Goal: Task Accomplishment & Management: Manage account settings

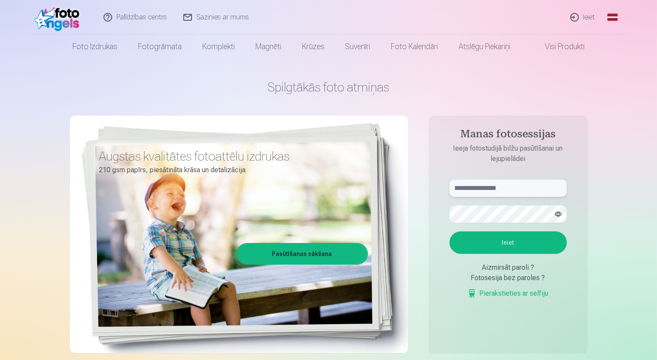
click at [463, 189] on input "text" at bounding box center [507, 187] width 117 height 17
click at [488, 190] on input "****" at bounding box center [507, 187] width 117 height 17
type input "**********"
click at [441, 292] on form "**********" at bounding box center [508, 243] width 135 height 128
click at [513, 240] on button "Ieiet" at bounding box center [507, 242] width 117 height 22
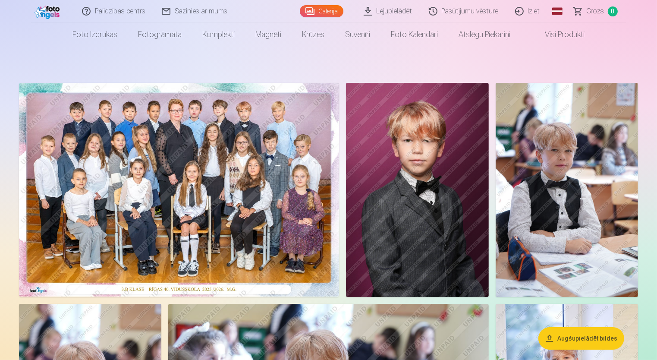
scroll to position [6, 0]
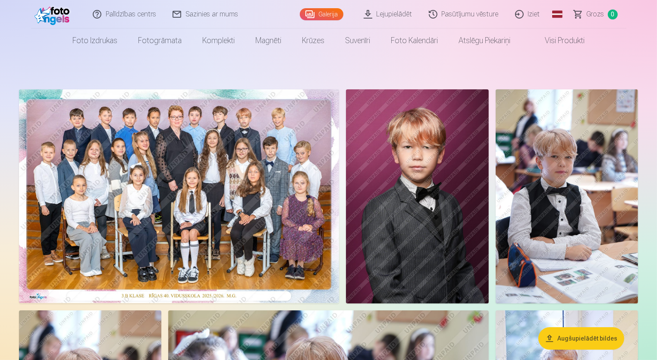
click at [214, 175] on img at bounding box center [179, 196] width 320 height 214
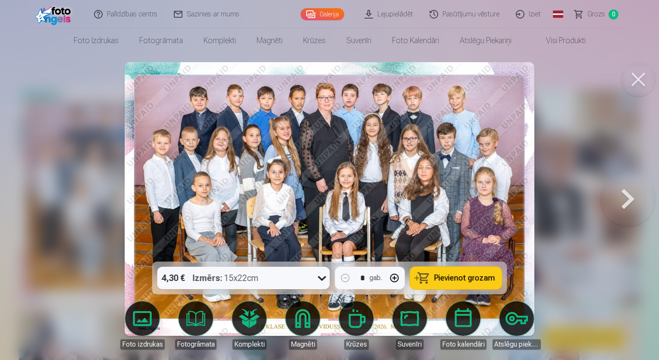
click at [384, 153] on img at bounding box center [330, 198] width 410 height 273
click at [629, 200] on button at bounding box center [627, 199] width 55 height 108
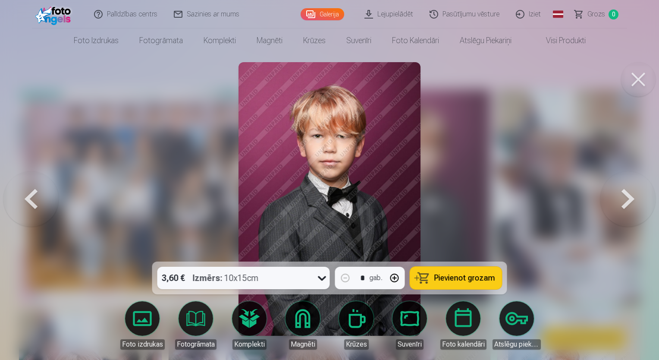
click at [629, 200] on button at bounding box center [627, 199] width 55 height 108
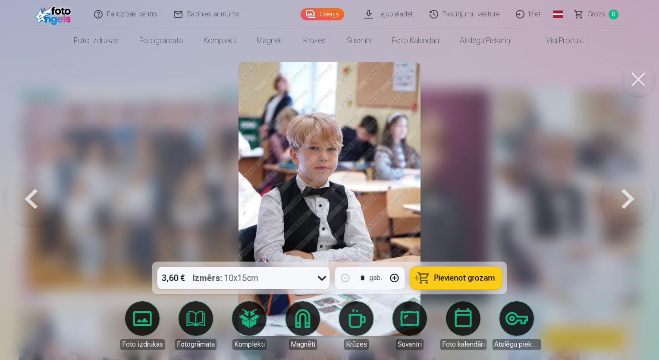
click at [629, 200] on button at bounding box center [627, 199] width 55 height 108
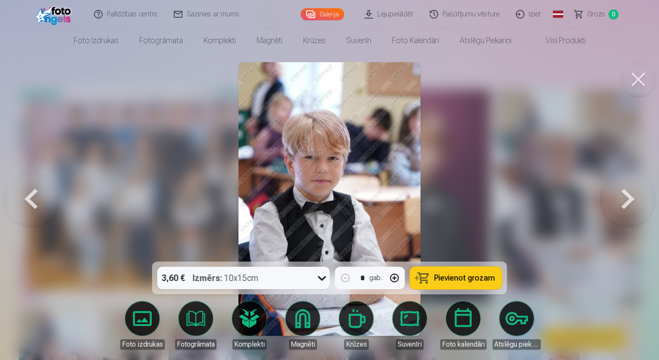
click at [629, 200] on button at bounding box center [627, 199] width 55 height 108
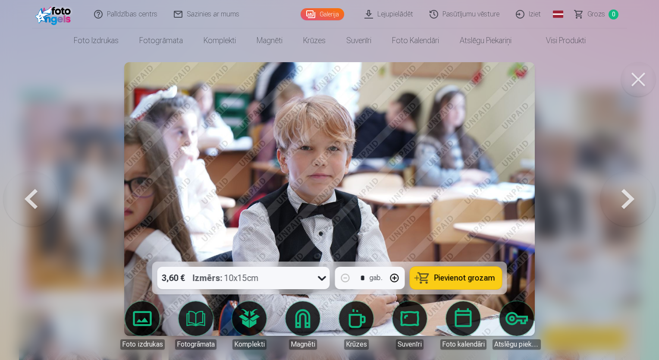
click at [629, 200] on button at bounding box center [627, 199] width 55 height 108
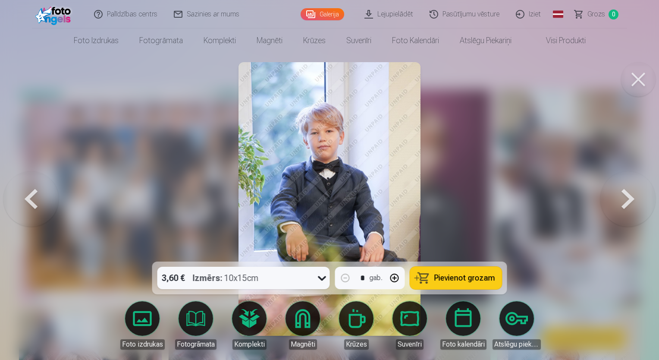
click at [629, 200] on button at bounding box center [627, 199] width 55 height 108
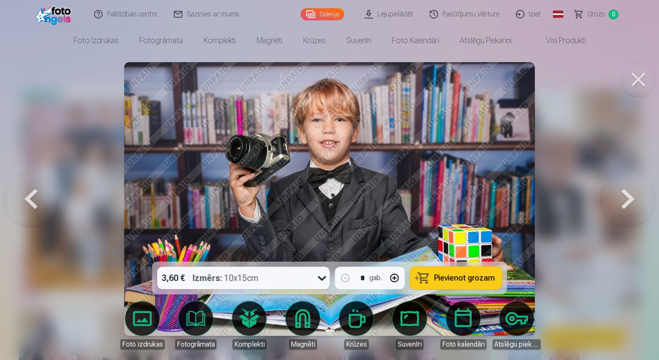
click at [629, 200] on button at bounding box center [627, 199] width 55 height 108
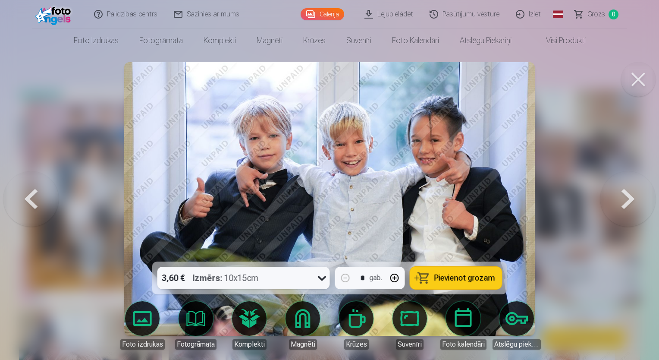
click at [629, 200] on button at bounding box center [627, 199] width 55 height 108
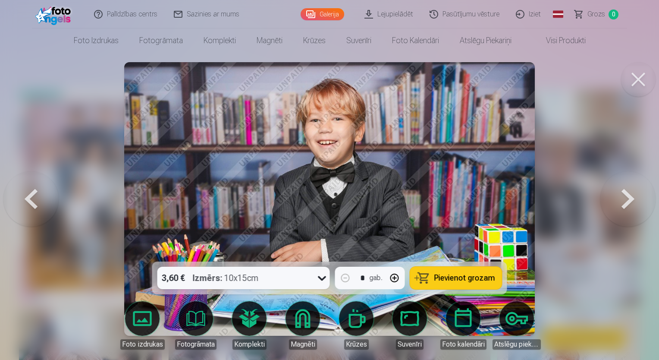
click at [629, 200] on button at bounding box center [627, 199] width 55 height 108
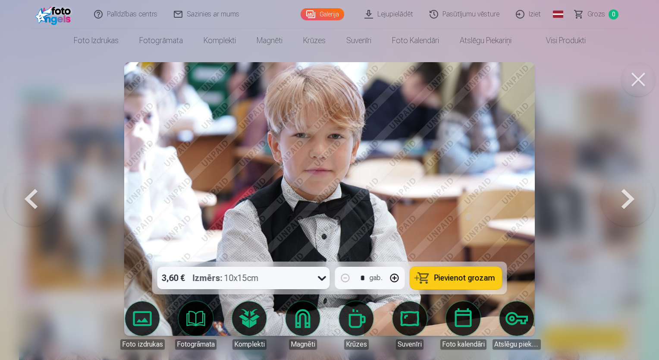
click at [629, 200] on button at bounding box center [627, 199] width 55 height 108
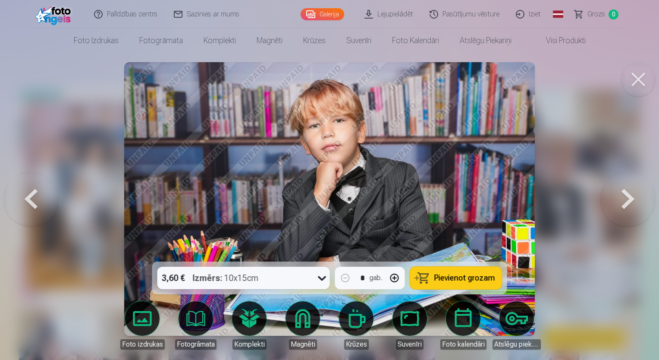
click at [629, 200] on button at bounding box center [627, 199] width 55 height 108
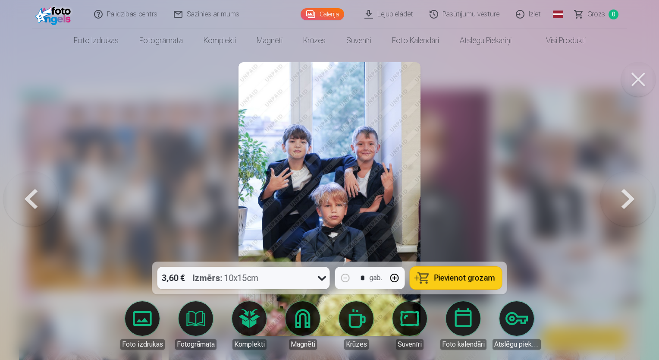
click at [629, 200] on button at bounding box center [627, 199] width 55 height 108
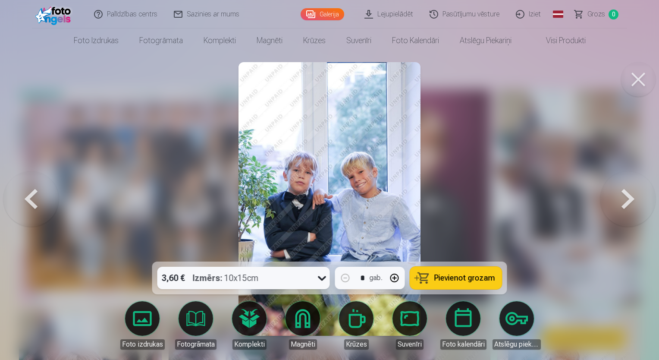
click at [629, 200] on button at bounding box center [627, 199] width 55 height 108
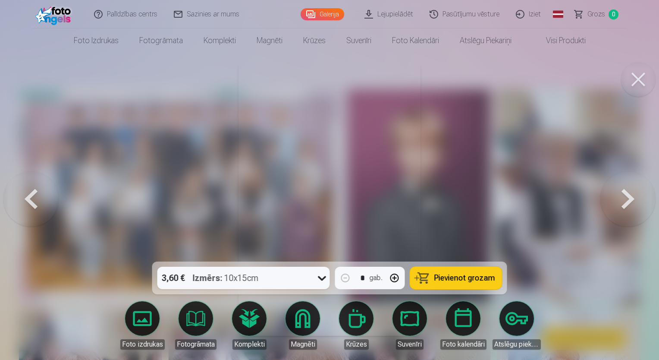
click at [629, 200] on button at bounding box center [627, 199] width 55 height 108
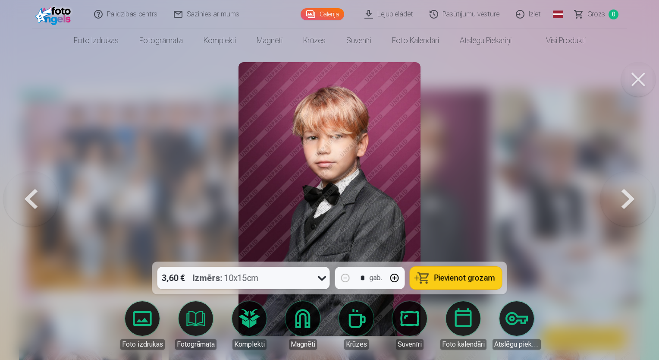
click at [629, 200] on button at bounding box center [627, 199] width 55 height 108
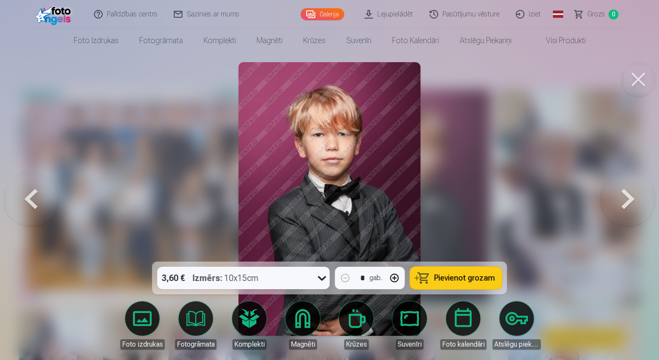
click at [629, 200] on button at bounding box center [627, 199] width 55 height 108
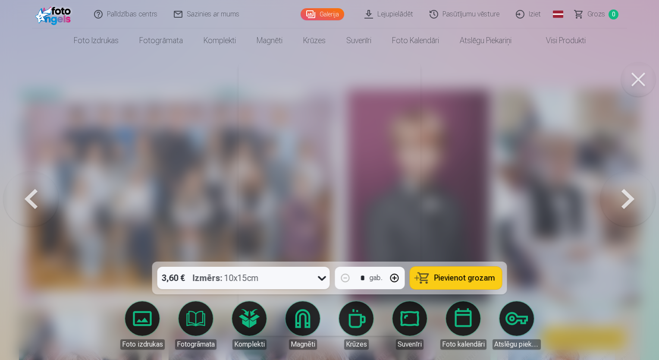
click at [629, 200] on button at bounding box center [627, 199] width 55 height 108
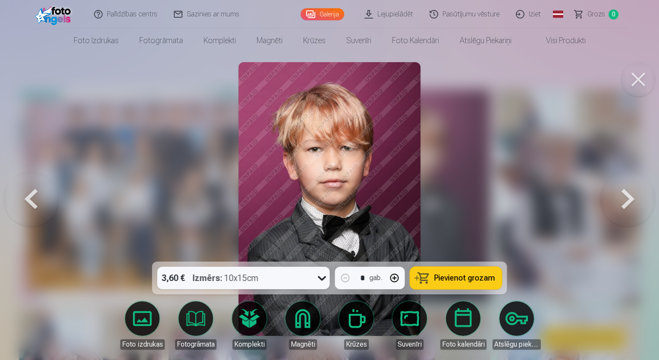
click at [629, 200] on button at bounding box center [627, 199] width 55 height 108
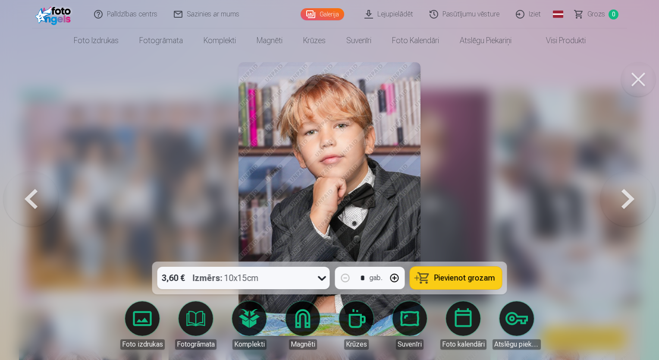
click at [629, 200] on button at bounding box center [627, 199] width 55 height 108
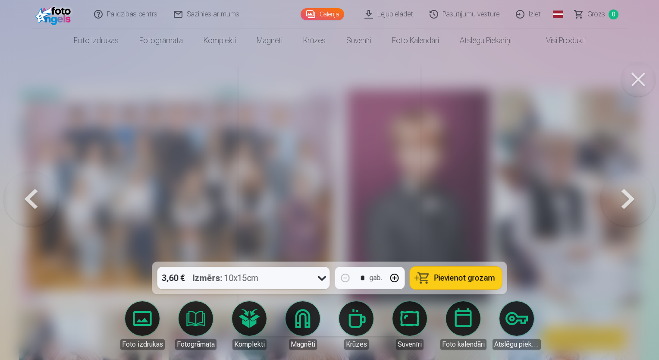
click at [629, 200] on button at bounding box center [627, 199] width 55 height 108
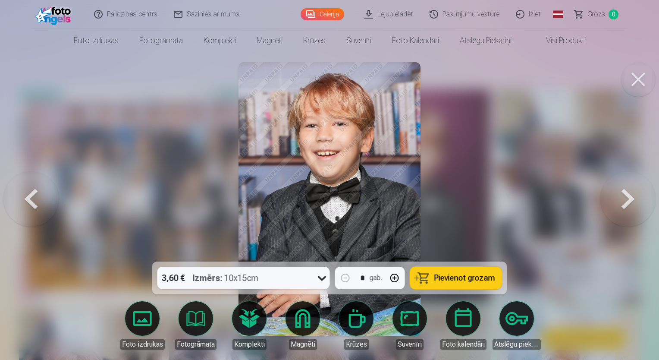
click at [629, 200] on button at bounding box center [627, 199] width 55 height 108
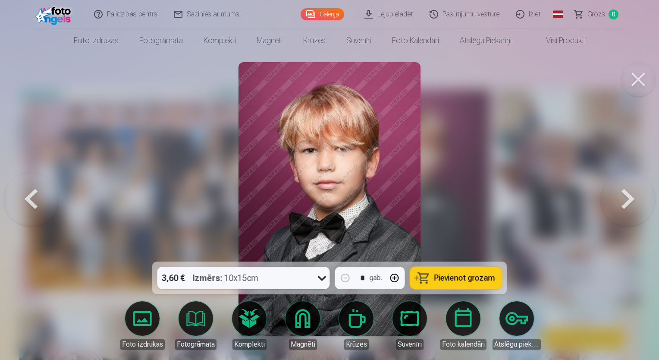
click at [629, 200] on button at bounding box center [627, 199] width 55 height 108
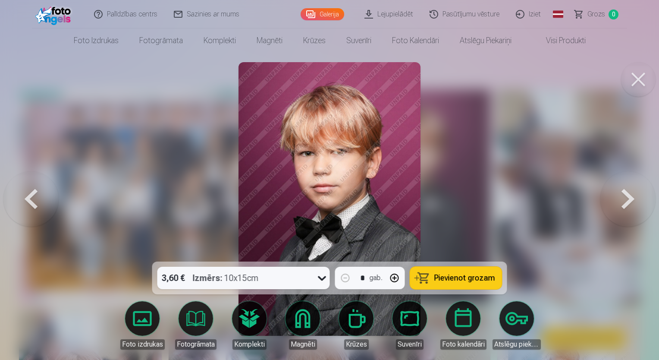
click at [629, 200] on button at bounding box center [627, 199] width 55 height 108
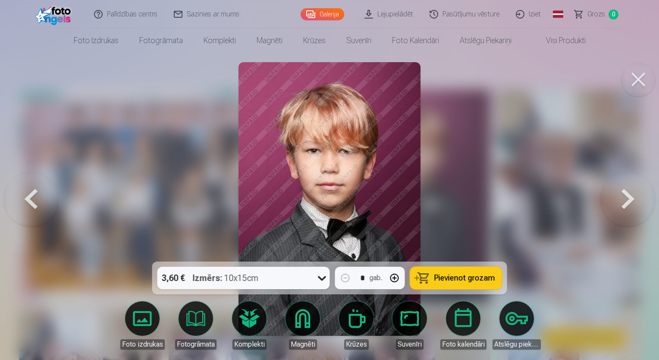
click at [629, 200] on button at bounding box center [627, 199] width 55 height 108
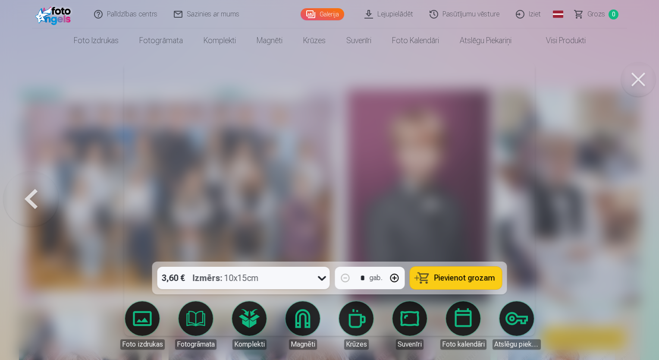
click at [629, 200] on div at bounding box center [329, 180] width 659 height 360
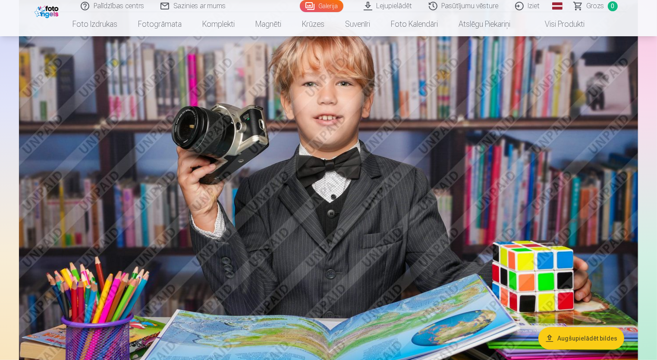
scroll to position [540, 0]
drag, startPoint x: 656, startPoint y: 53, endPoint x: 655, endPoint y: 73, distance: 20.7
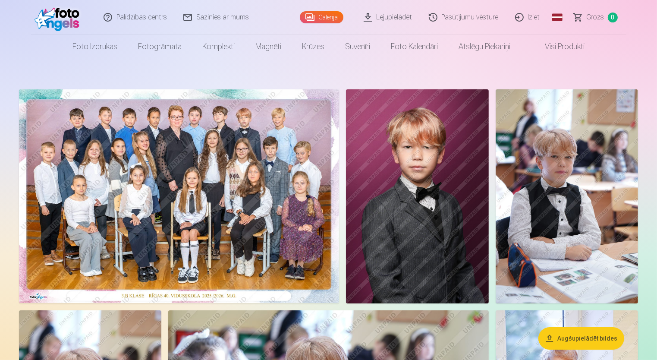
scroll to position [0, 0]
